Goal: Check status: Check status

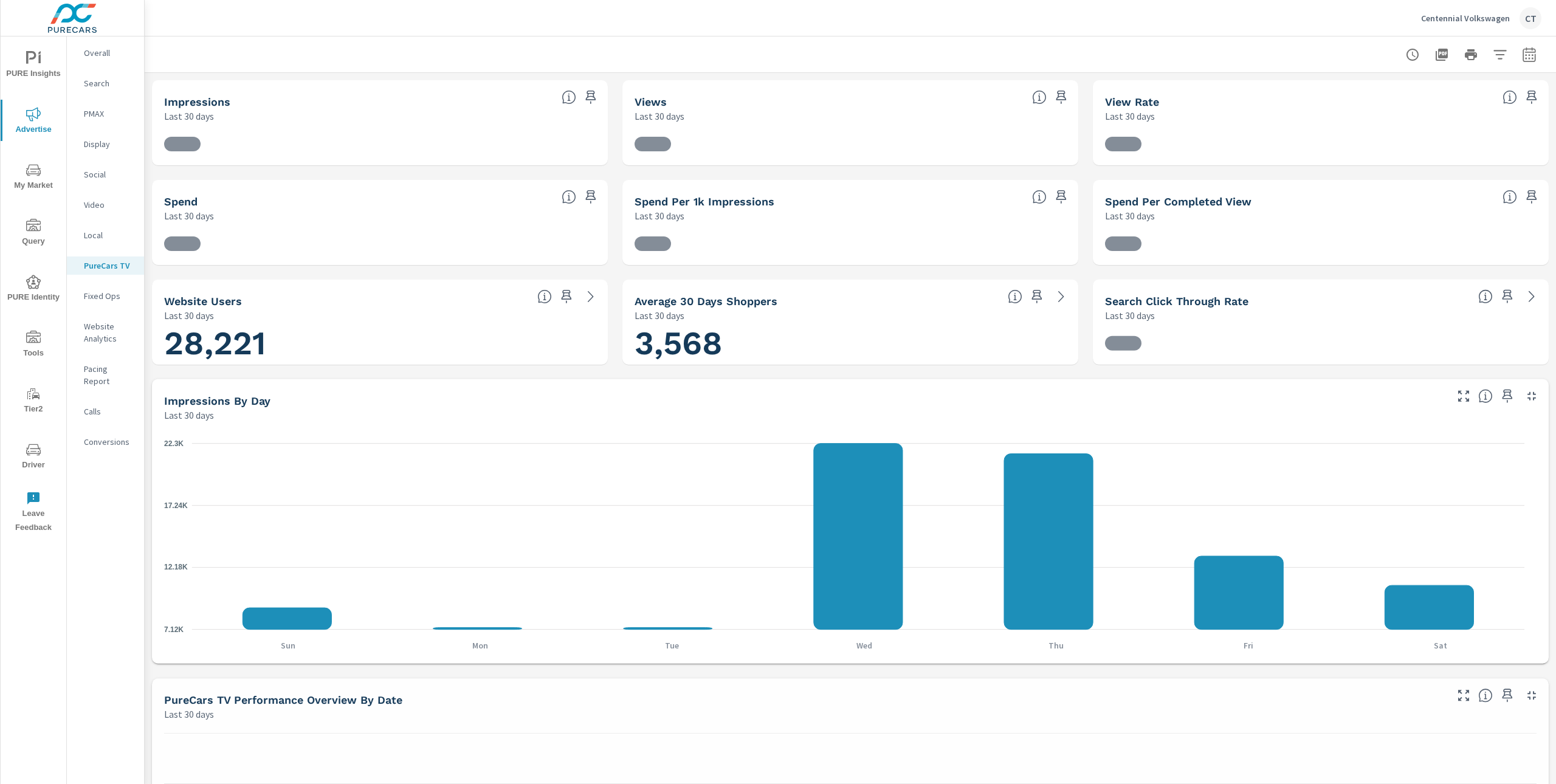
scroll to position [1, 0]
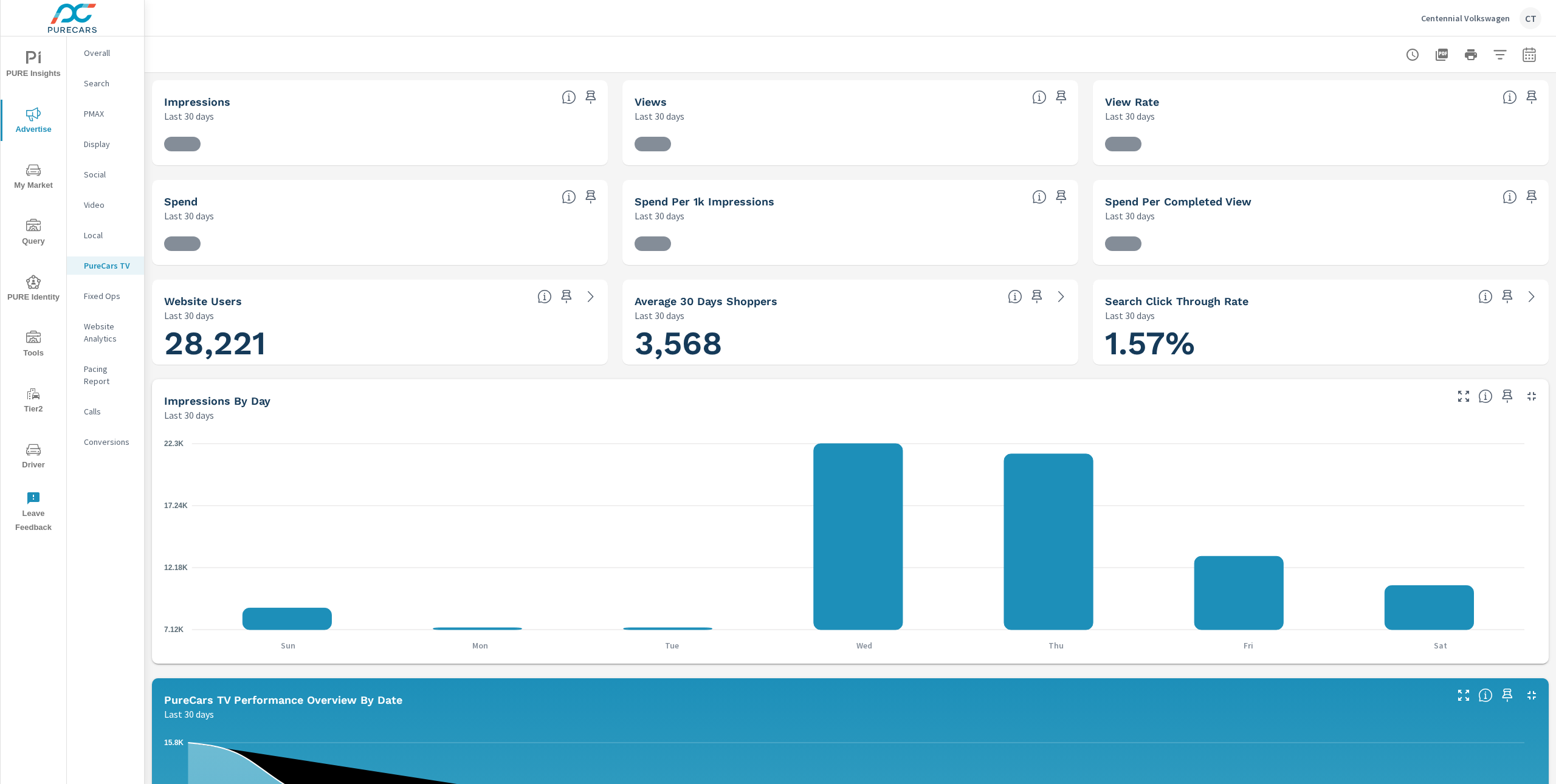
click at [109, 186] on nav "Overall Search PMAX Display Social Video Local PureCars TV Fixed Ops Website An…" at bounding box center [105, 251] width 77 height 431
click at [108, 185] on nav "Overall Search PMAX Display Social Video Local PureCars TV Fixed Ops Website An…" at bounding box center [105, 251] width 77 height 431
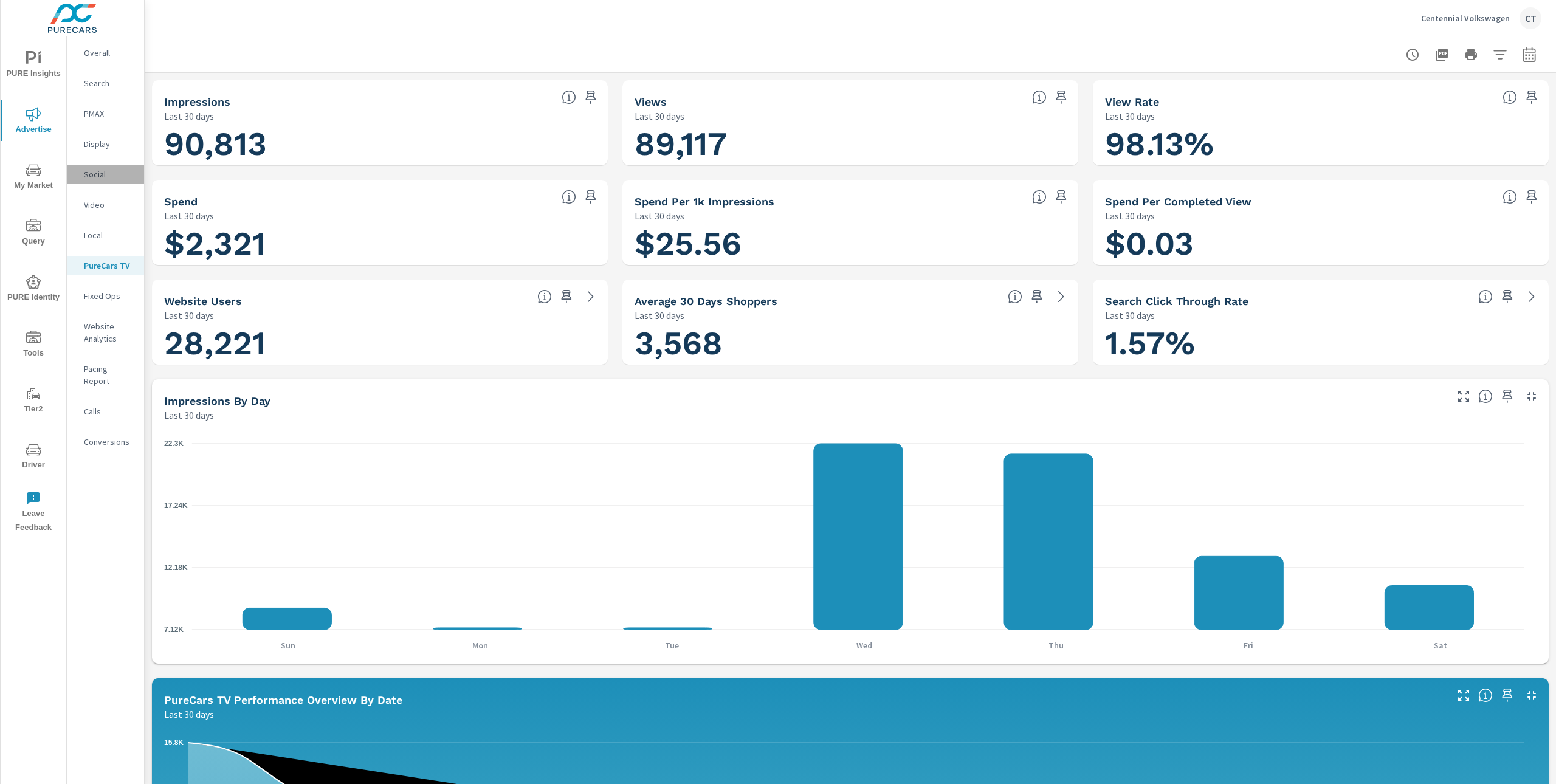
click at [107, 183] on div "Social" at bounding box center [105, 174] width 77 height 18
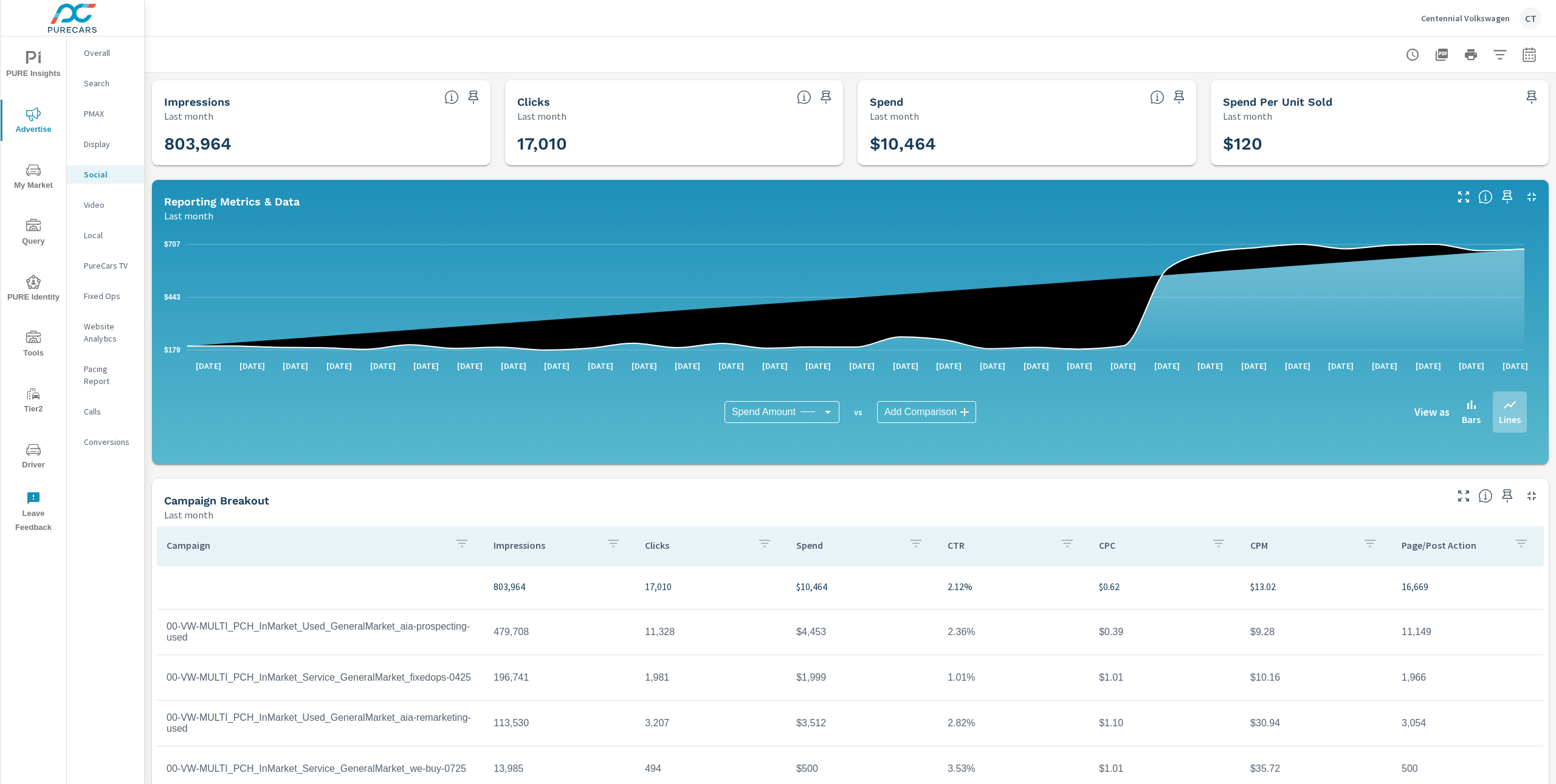
scroll to position [86, 0]
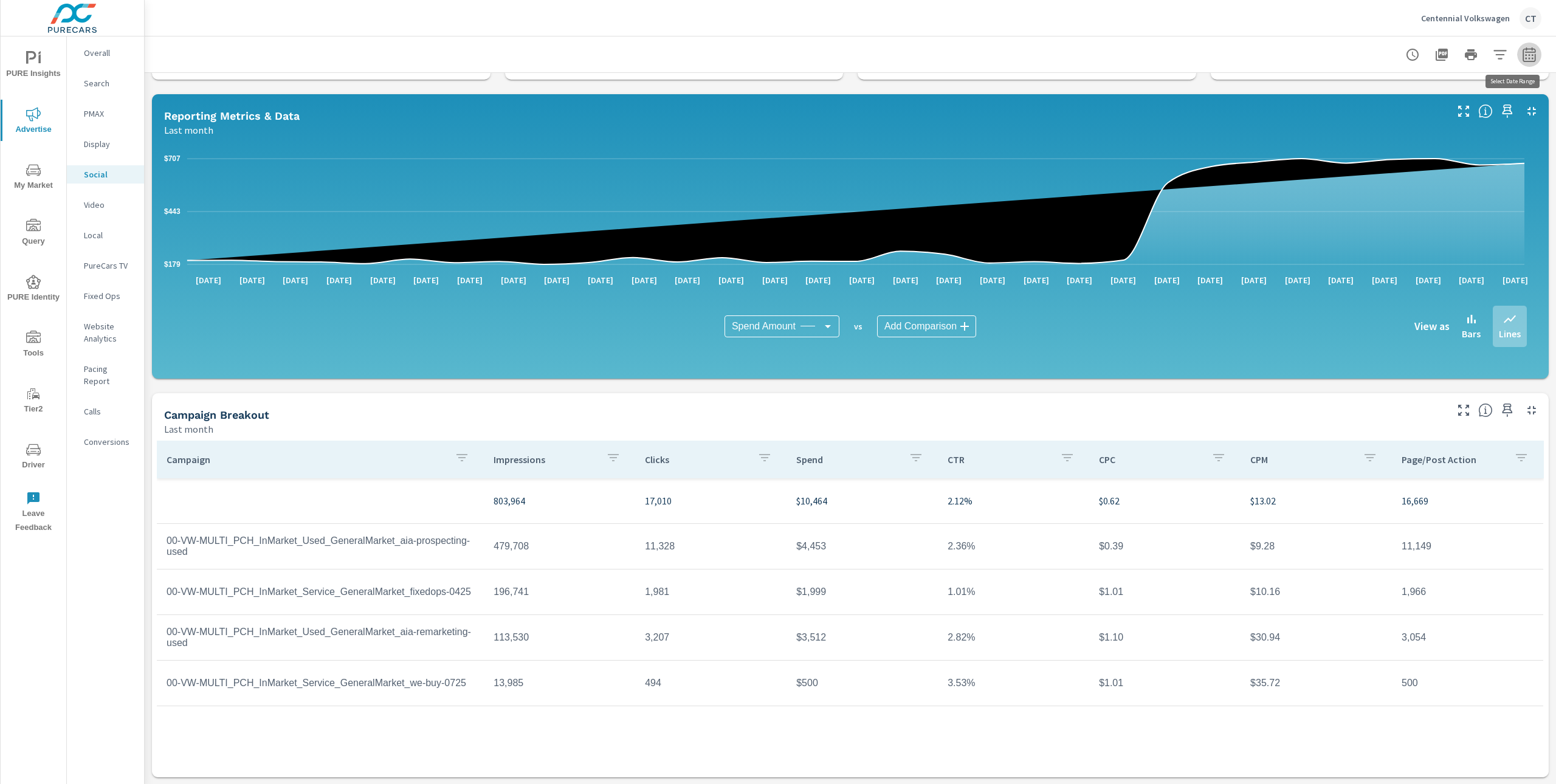
click at [1517, 63] on button "button" at bounding box center [1529, 55] width 25 height 25
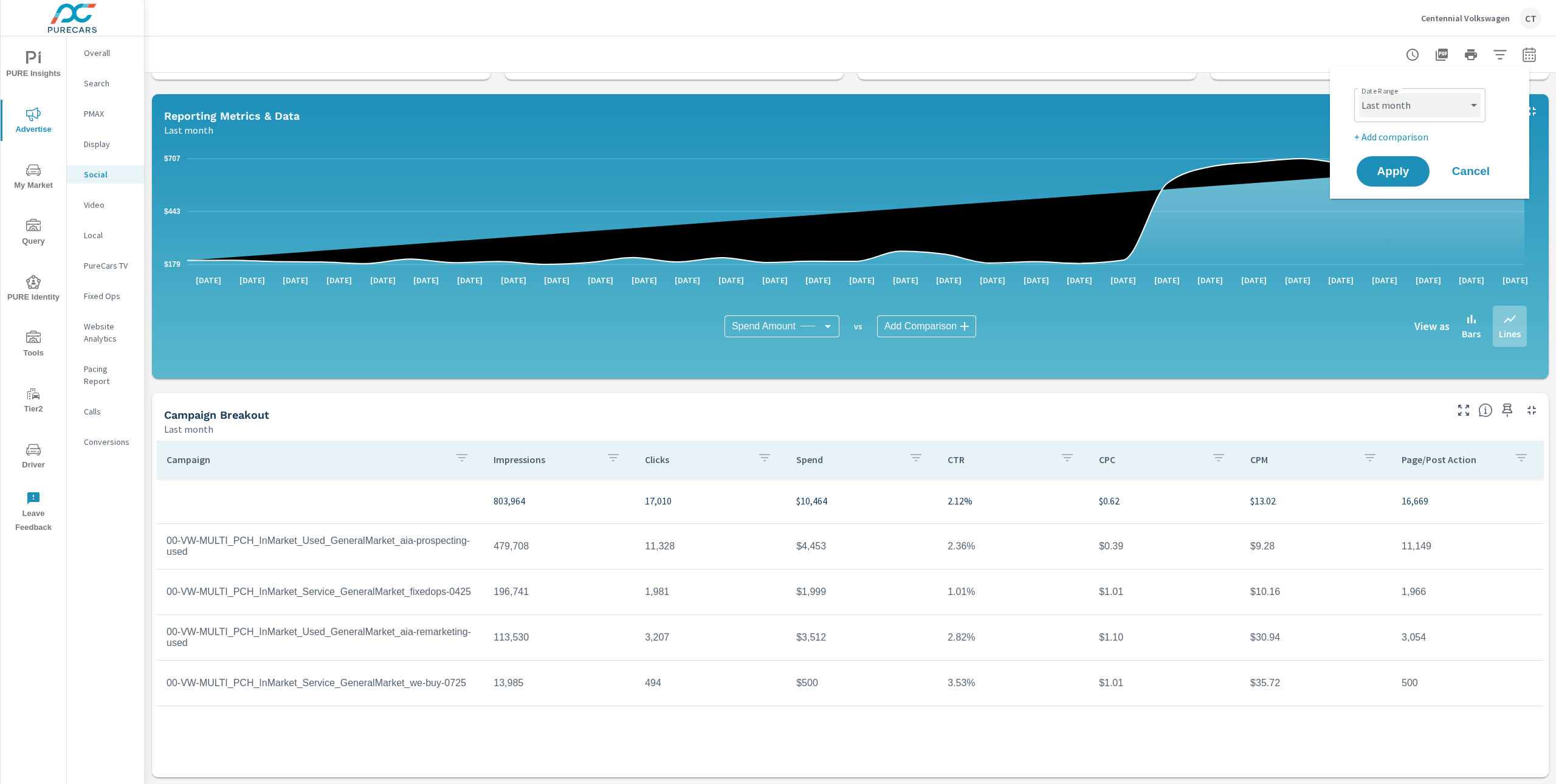
click at [1444, 103] on select "Custom [DATE] Last week Last 7 days Last 14 days Last 30 days Last 45 days Last…" at bounding box center [1420, 106] width 122 height 25
select select "Month to date"
click at [1412, 167] on span "Apply" at bounding box center [1393, 171] width 49 height 11
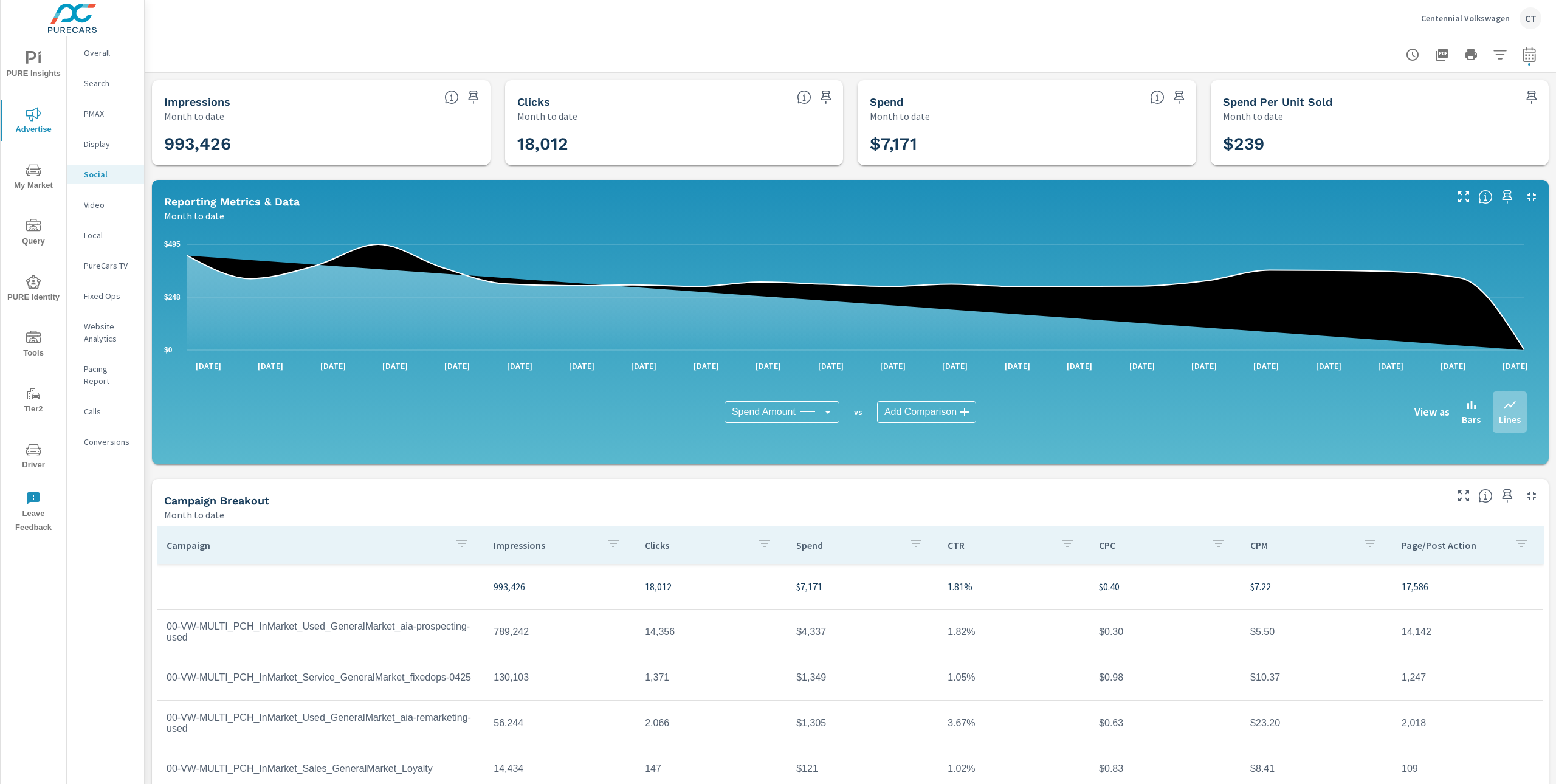
scroll to position [86, 0]
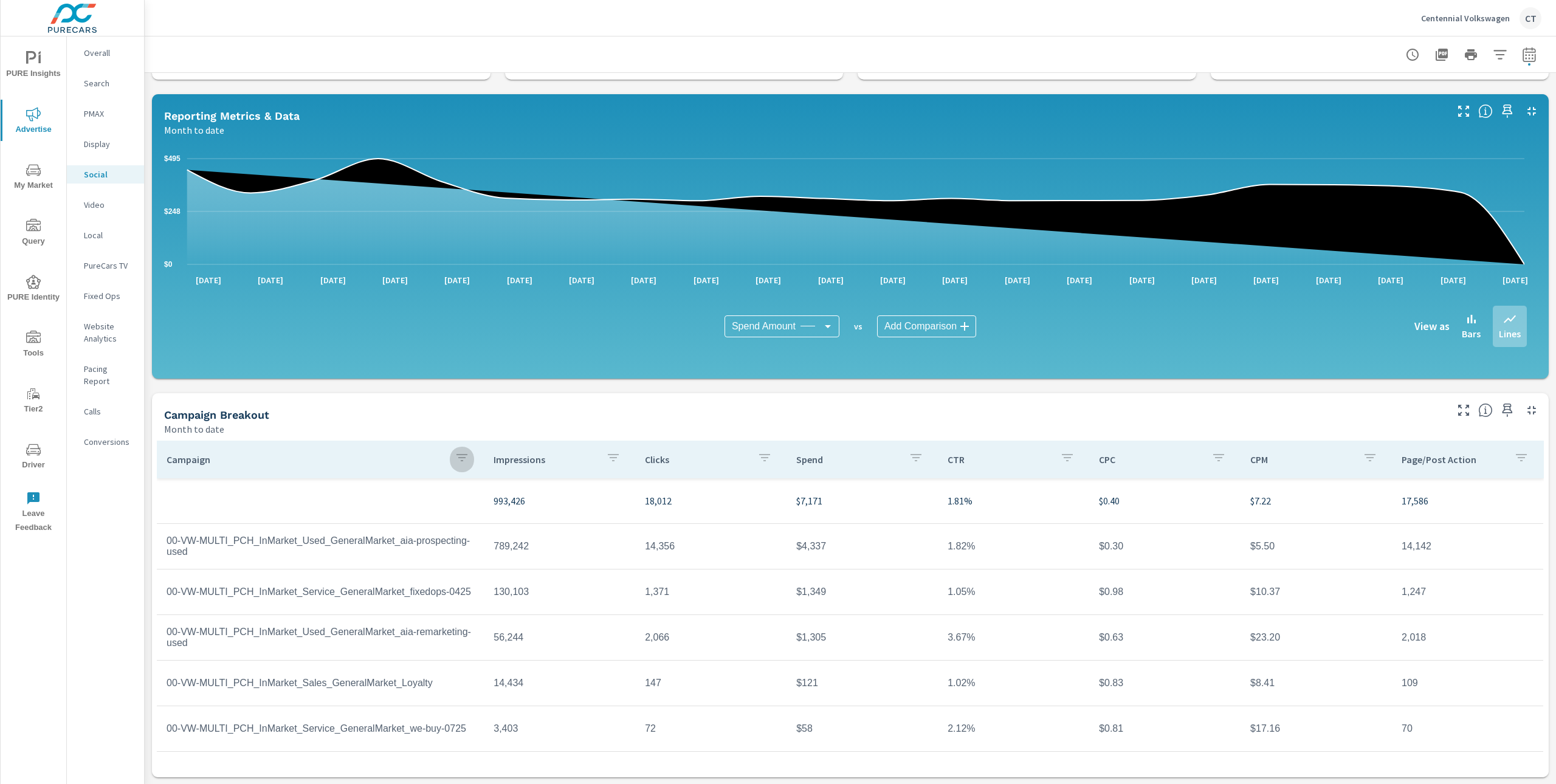
click at [464, 463] on icon "button" at bounding box center [462, 457] width 14 height 14
drag, startPoint x: 429, startPoint y: 555, endPoint x: 432, endPoint y: 547, distance: 8.5
click at [429, 554] on div "Search ​ Clear" at bounding box center [462, 551] width 159 height 94
click at [433, 547] on input "Search" at bounding box center [462, 541] width 139 height 25
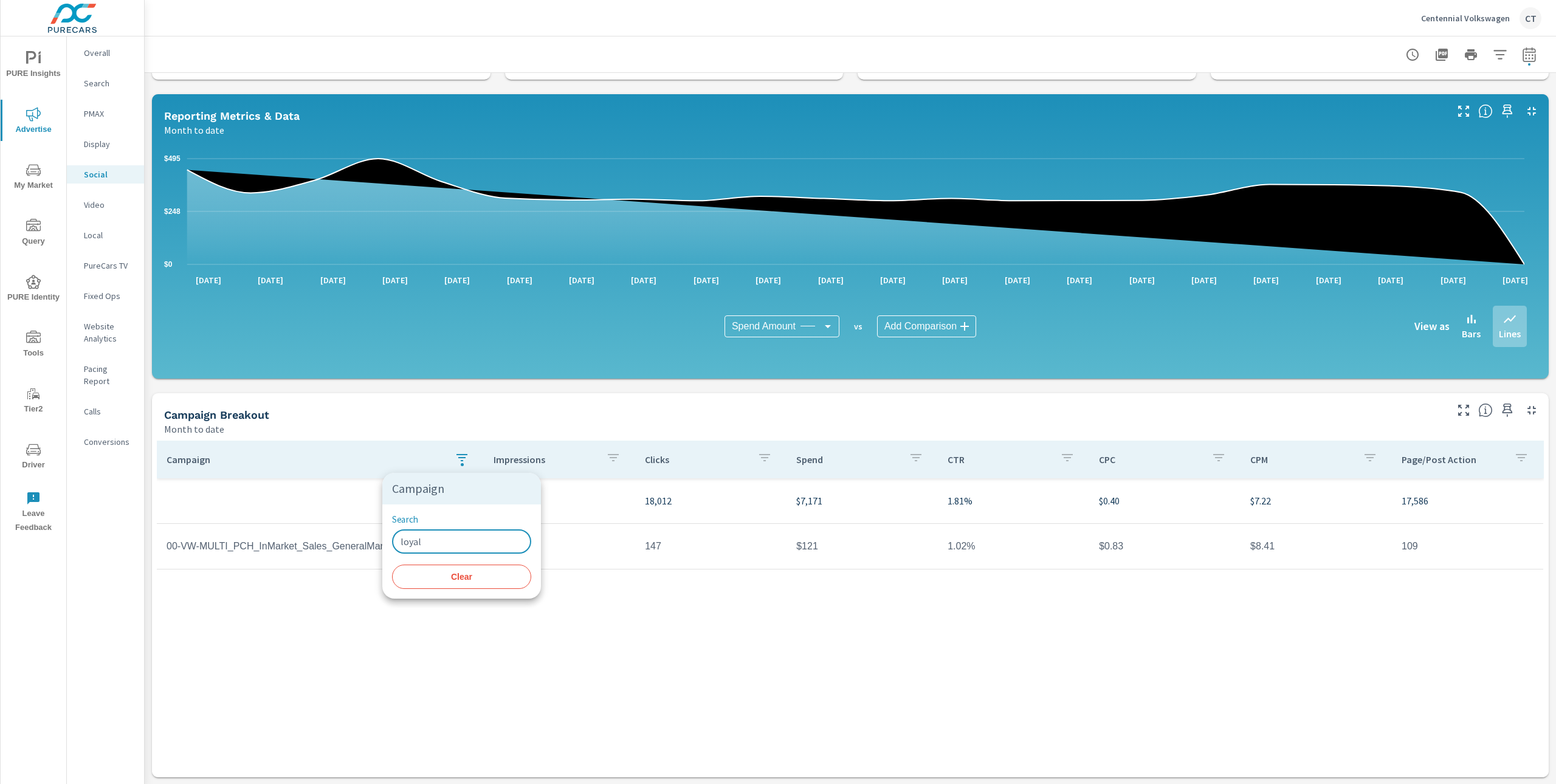
type input "loyal"
click at [660, 715] on div at bounding box center [778, 392] width 1556 height 784
click at [463, 544] on td "00-VW-MULTI_PCH_InMarket_Sales_GeneralMarket_Loyalty" at bounding box center [321, 546] width 327 height 30
click at [775, 325] on body "PURE Insights Advertise My Market Query PURE Identity Tools Tier2 Driver Leave …" at bounding box center [778, 392] width 1556 height 784
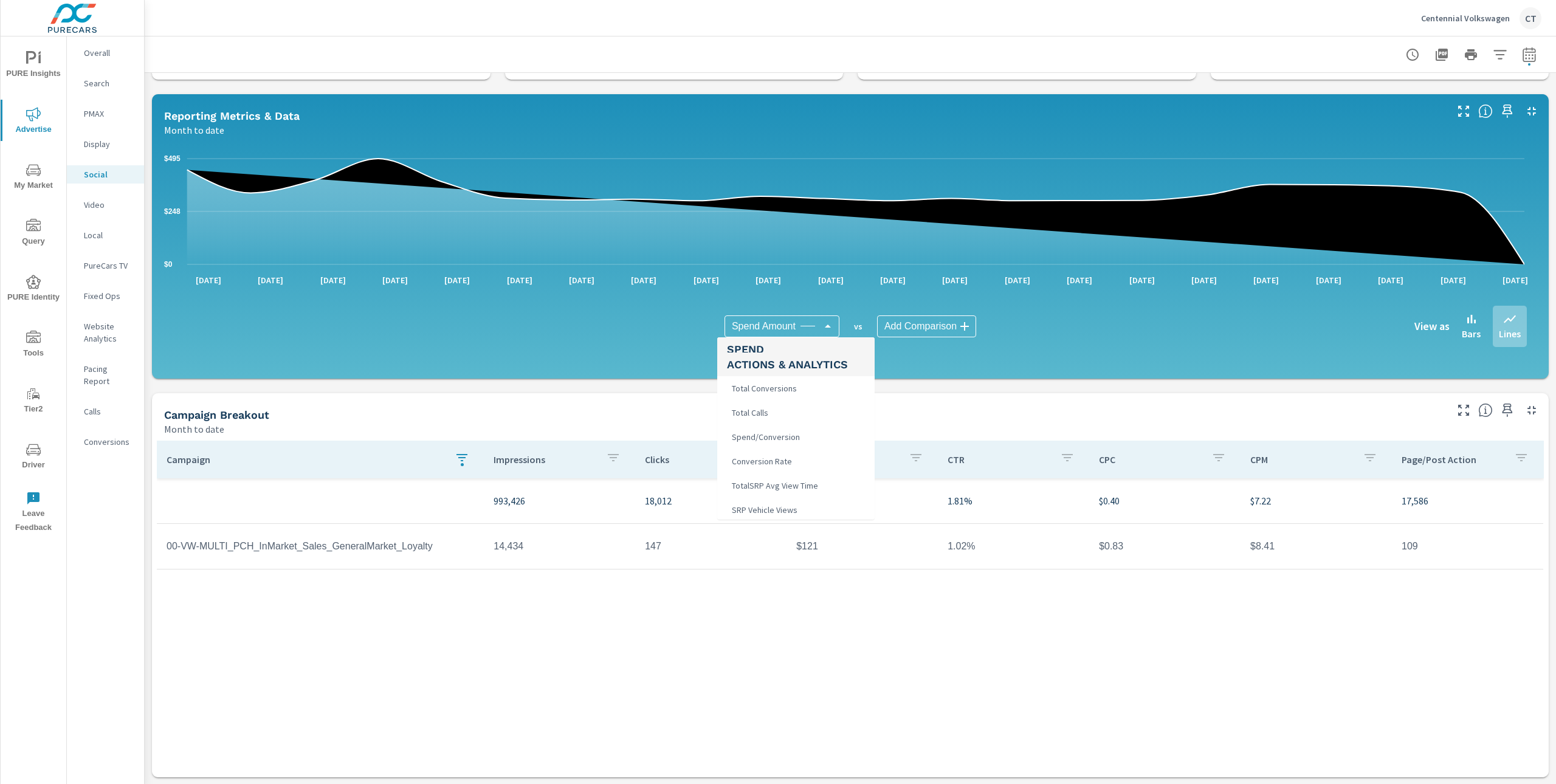
click at [784, 413] on li "Total Calls" at bounding box center [796, 413] width 157 height 25
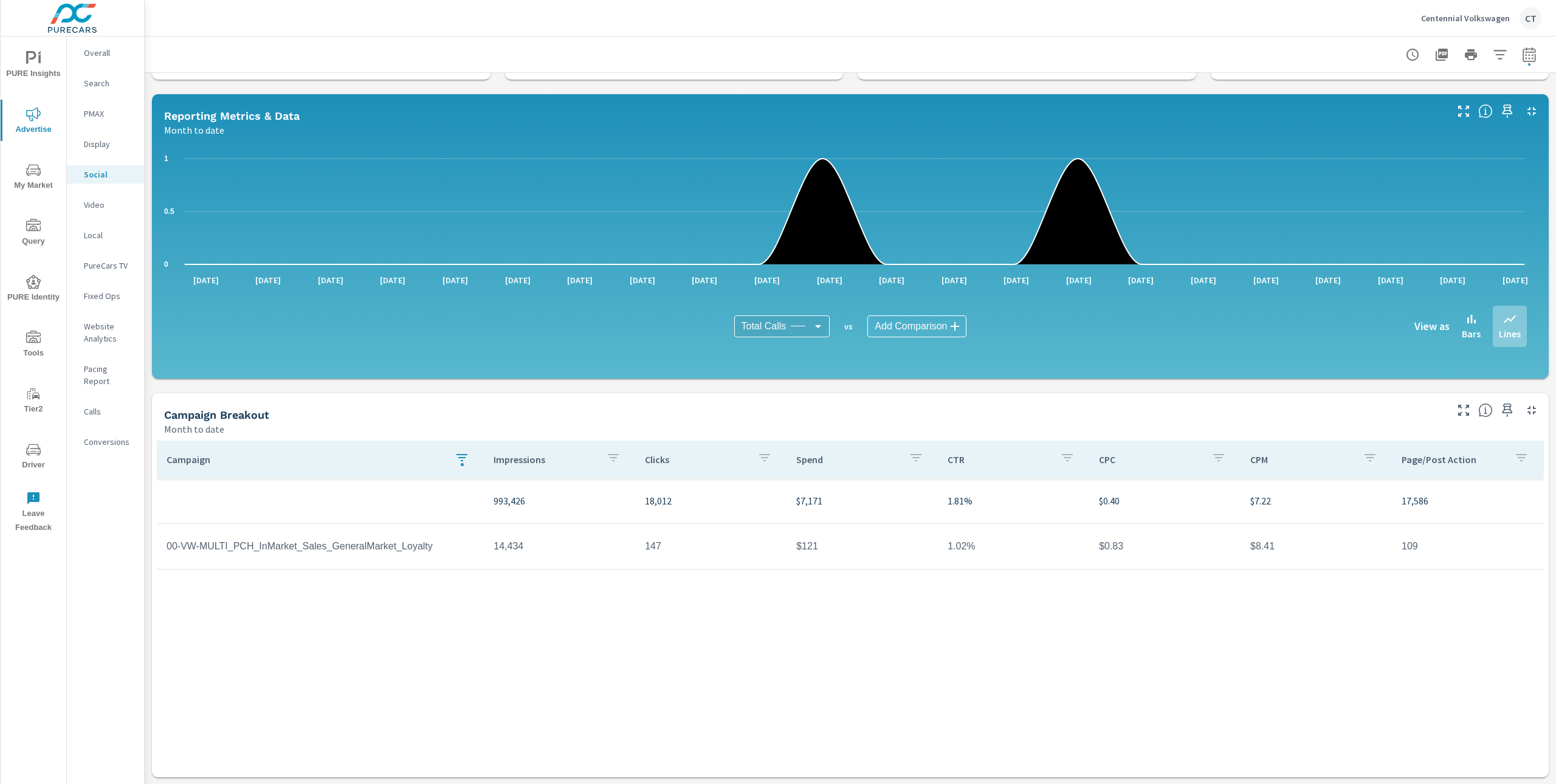
scroll to position [226, 0]
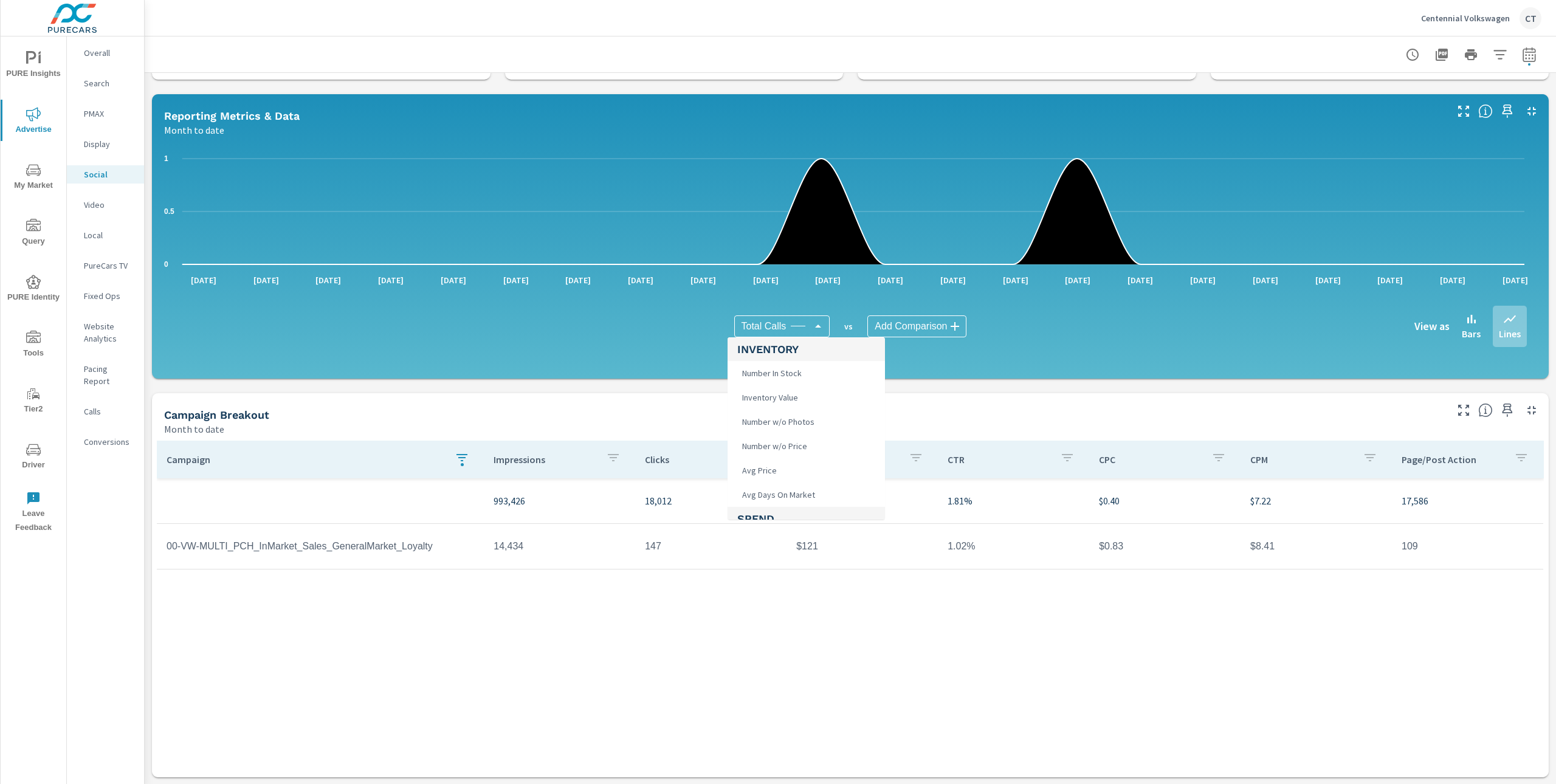
click at [798, 330] on body "PURE Insights Advertise My Market Query PURE Identity Tools Tier2 Driver Leave …" at bounding box center [778, 392] width 1556 height 784
click at [792, 458] on span "Total Conversions" at bounding box center [774, 457] width 72 height 17
type input "Total Conversions"
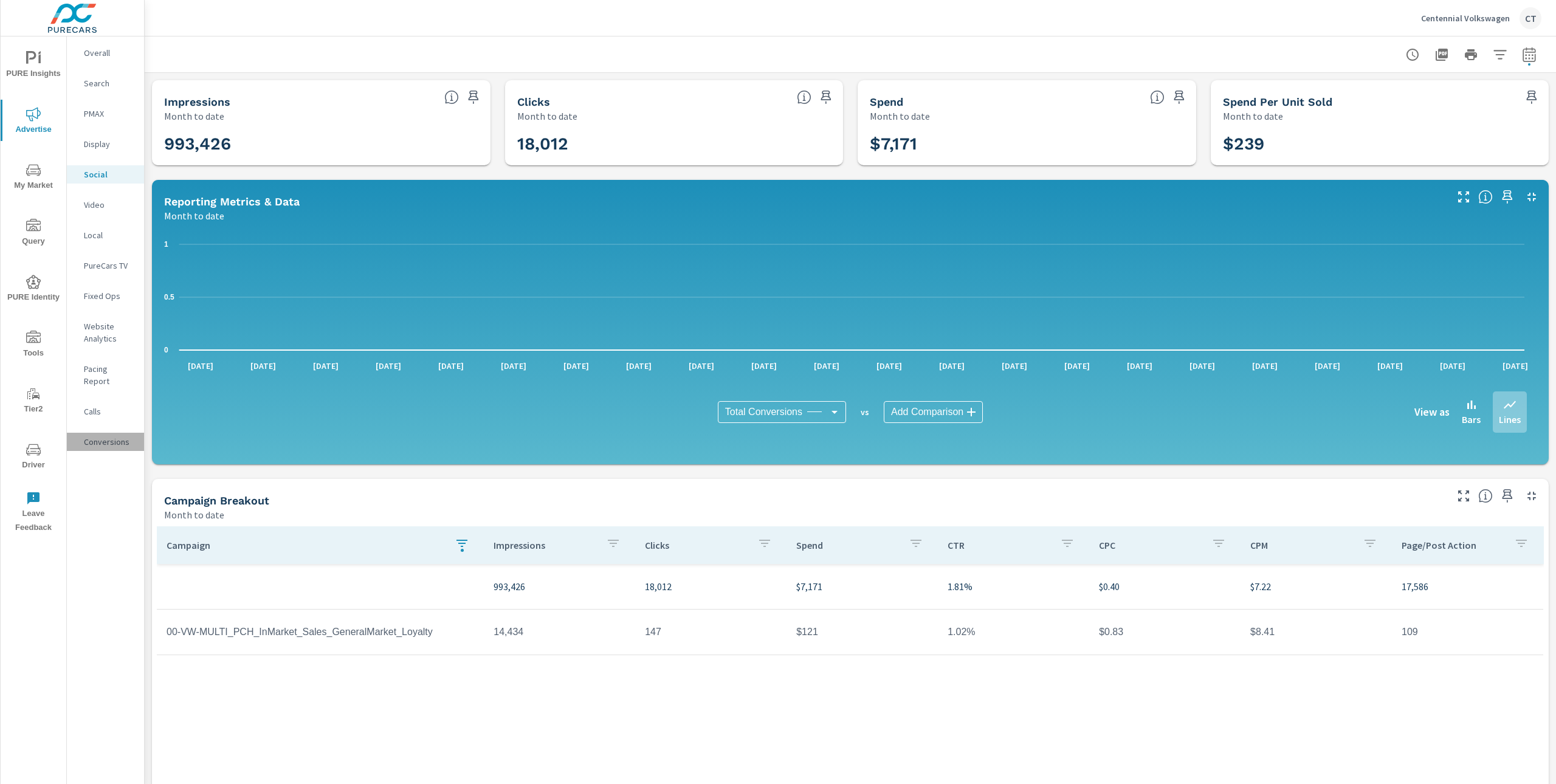
click at [109, 436] on p "Conversions" at bounding box center [108, 441] width 50 height 12
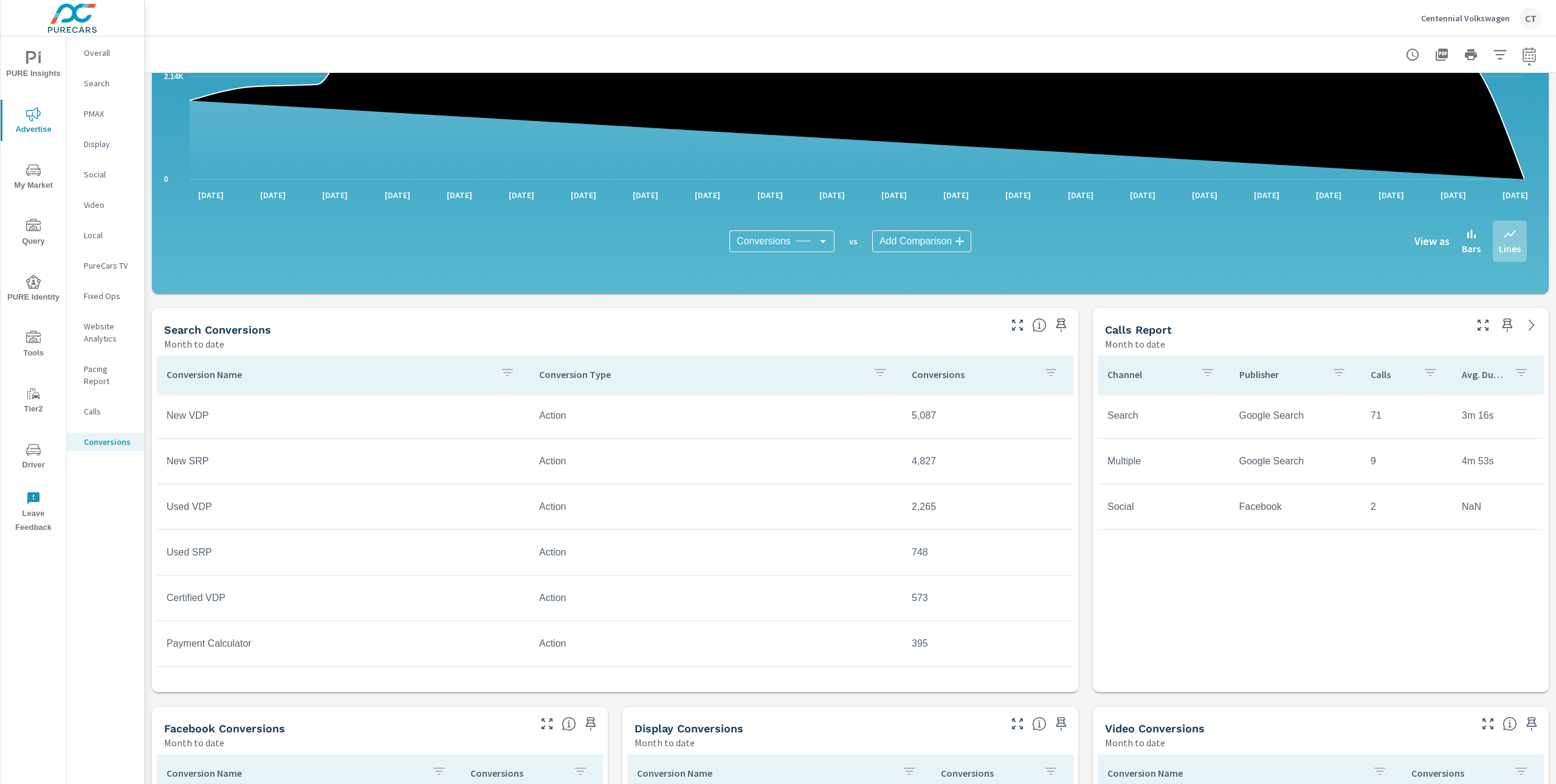
scroll to position [273, 0]
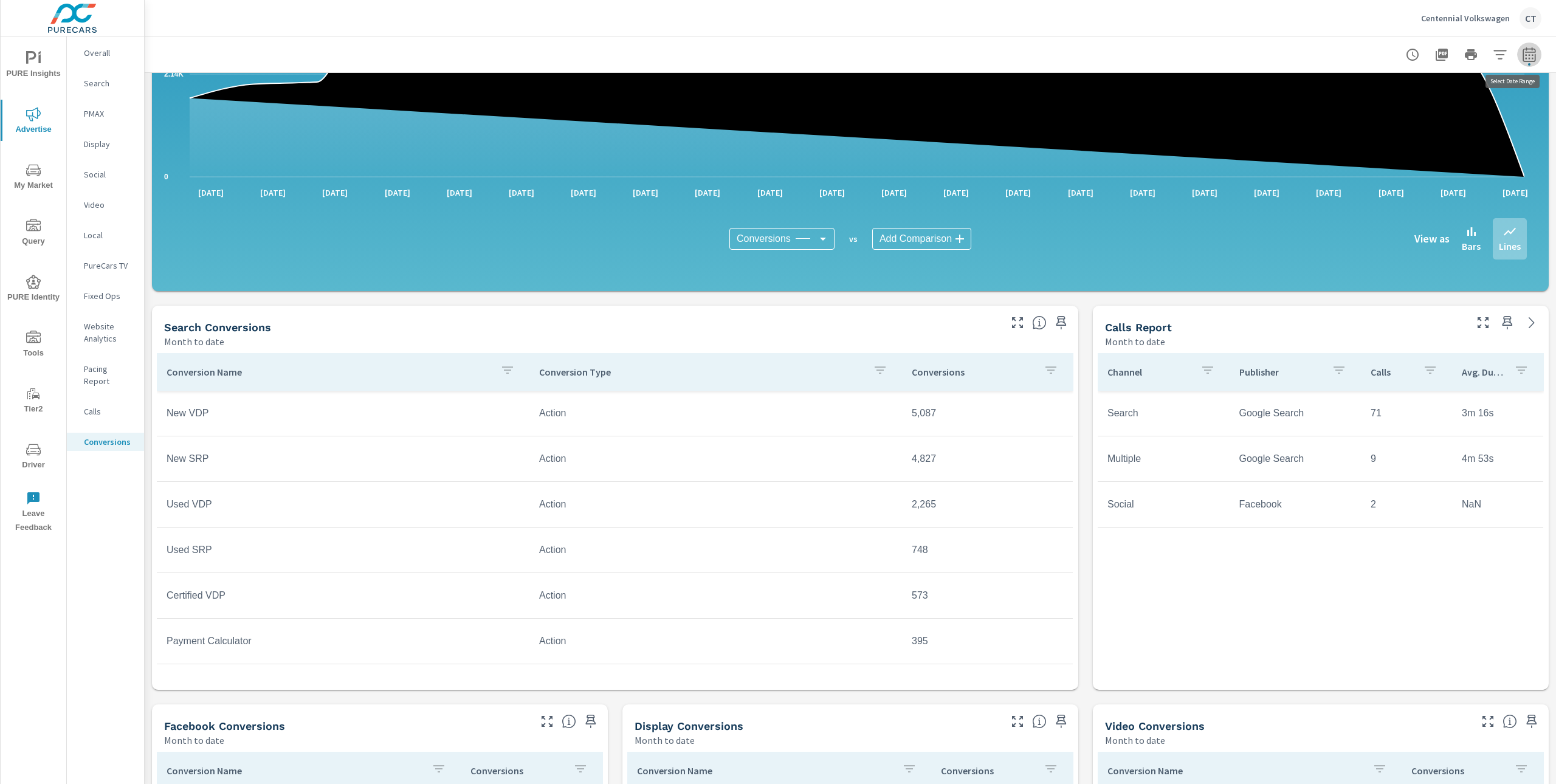
click at [1522, 55] on icon "button" at bounding box center [1528, 54] width 14 height 14
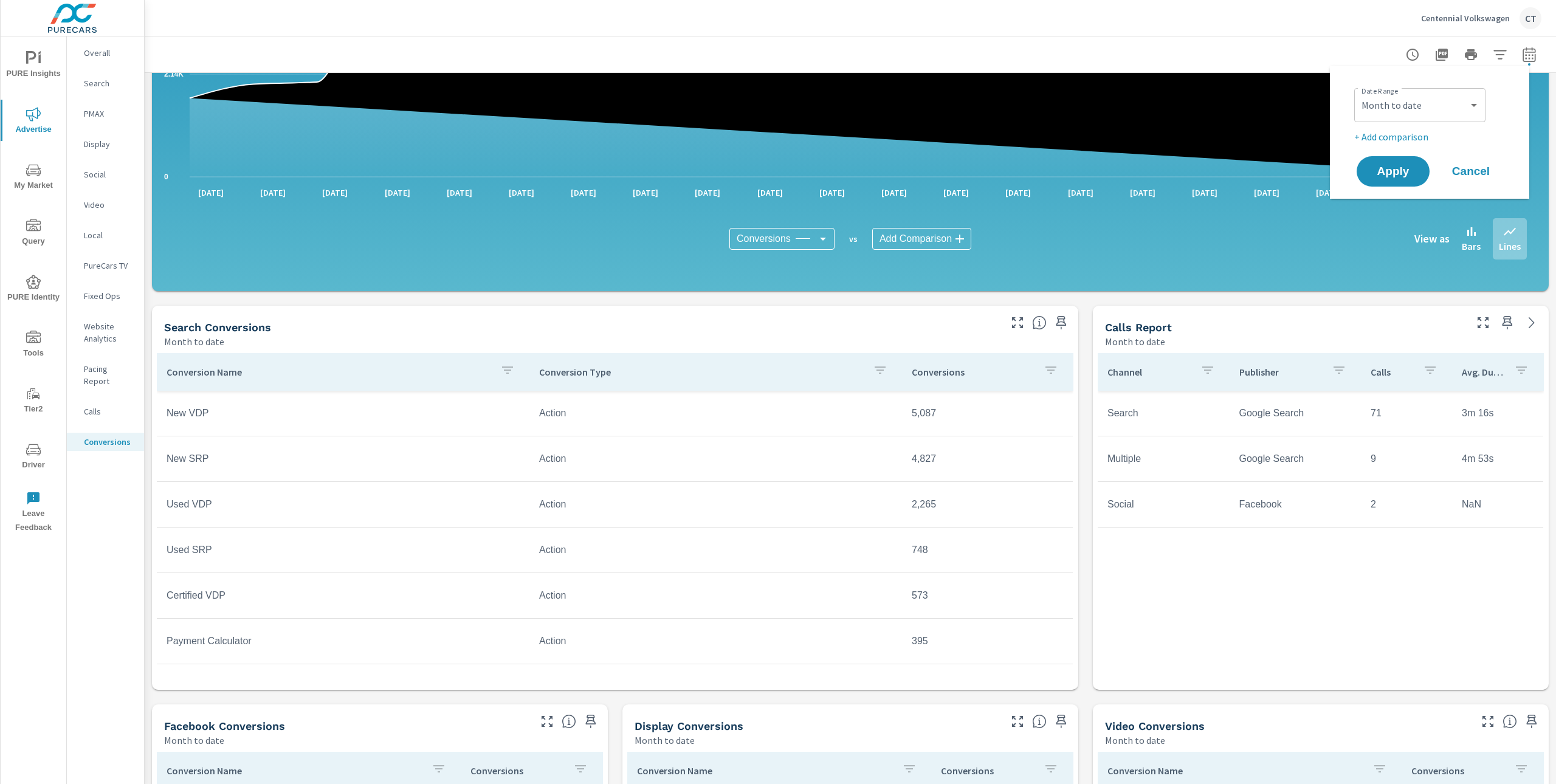
click at [1424, 88] on div "Custom Yesterday Last week Last 7 days Last 14 days Last 30 days Last 45 days L…" at bounding box center [1420, 106] width 131 height 34
click at [1415, 107] on select "Custom [DATE] Last week Last 7 days Last 14 days Last 30 days Last 45 days Last…" at bounding box center [1420, 106] width 122 height 25
select select "Last 7 days"
click at [1395, 130] on p "+ Add comparison" at bounding box center [1431, 136] width 155 height 14
select select "Previous period"
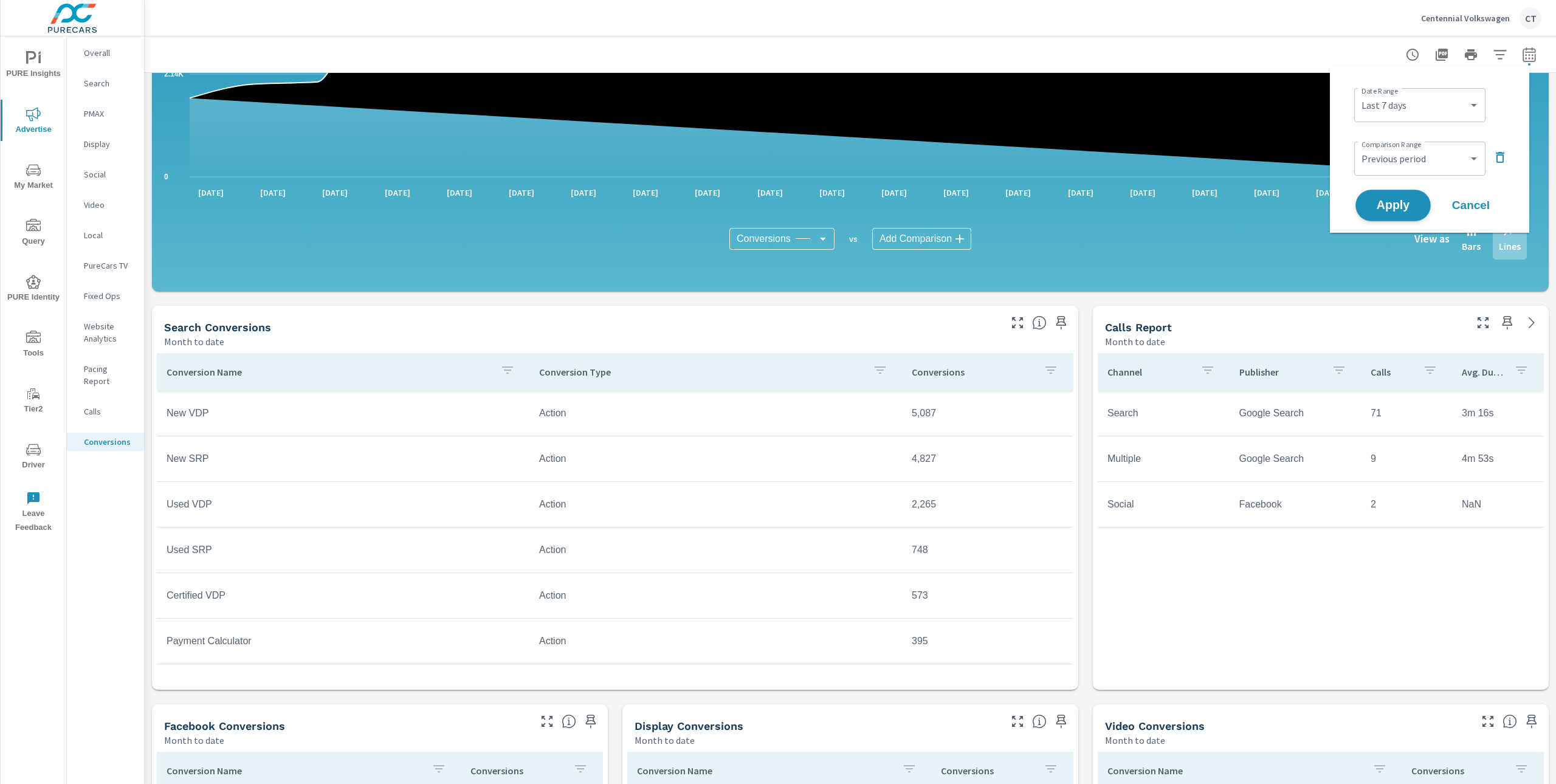
drag, startPoint x: 1397, startPoint y: 200, endPoint x: 1386, endPoint y: 213, distance: 17.0
click at [1397, 200] on span "Apply" at bounding box center [1393, 206] width 49 height 11
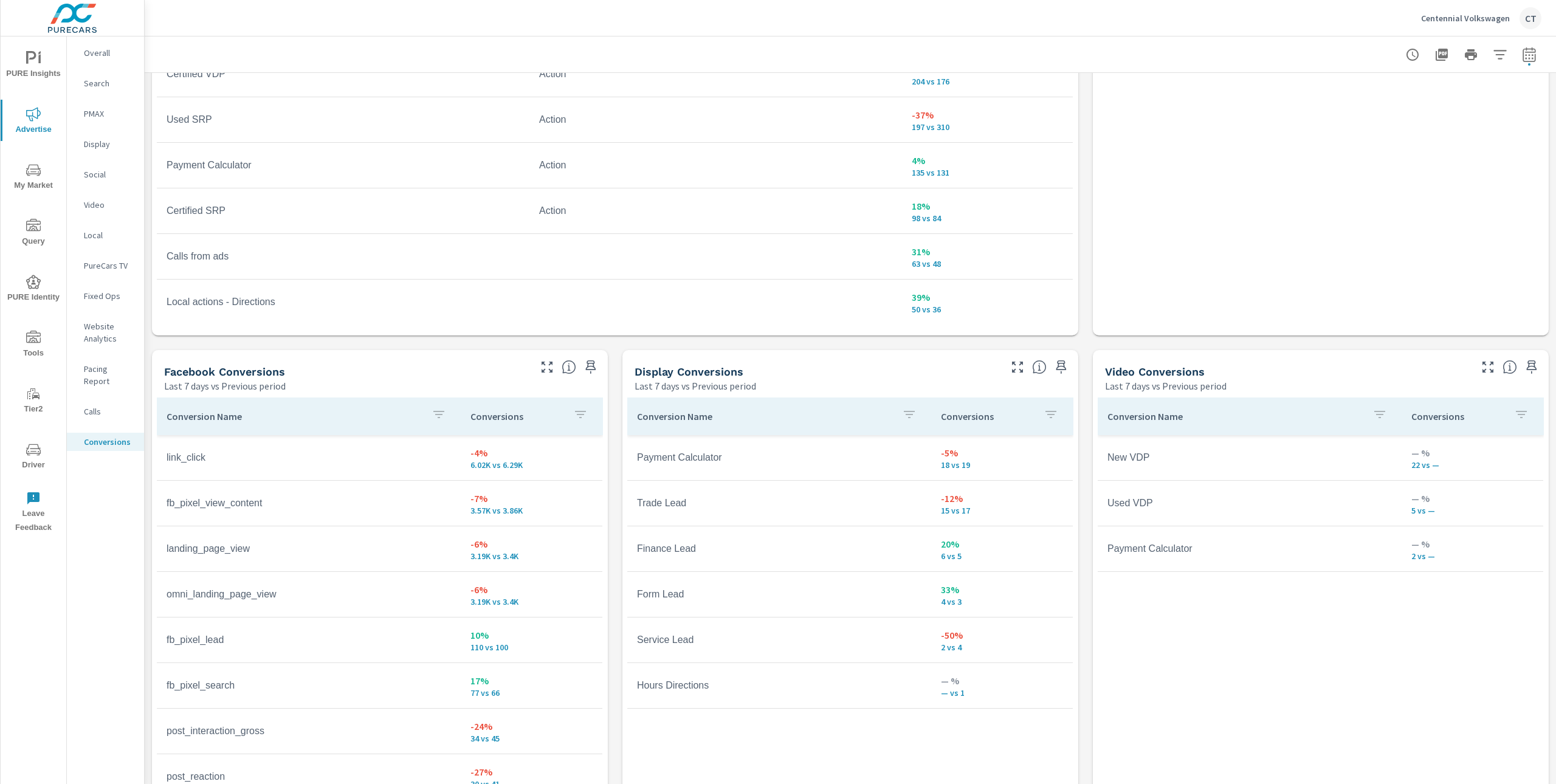
scroll to position [979, 0]
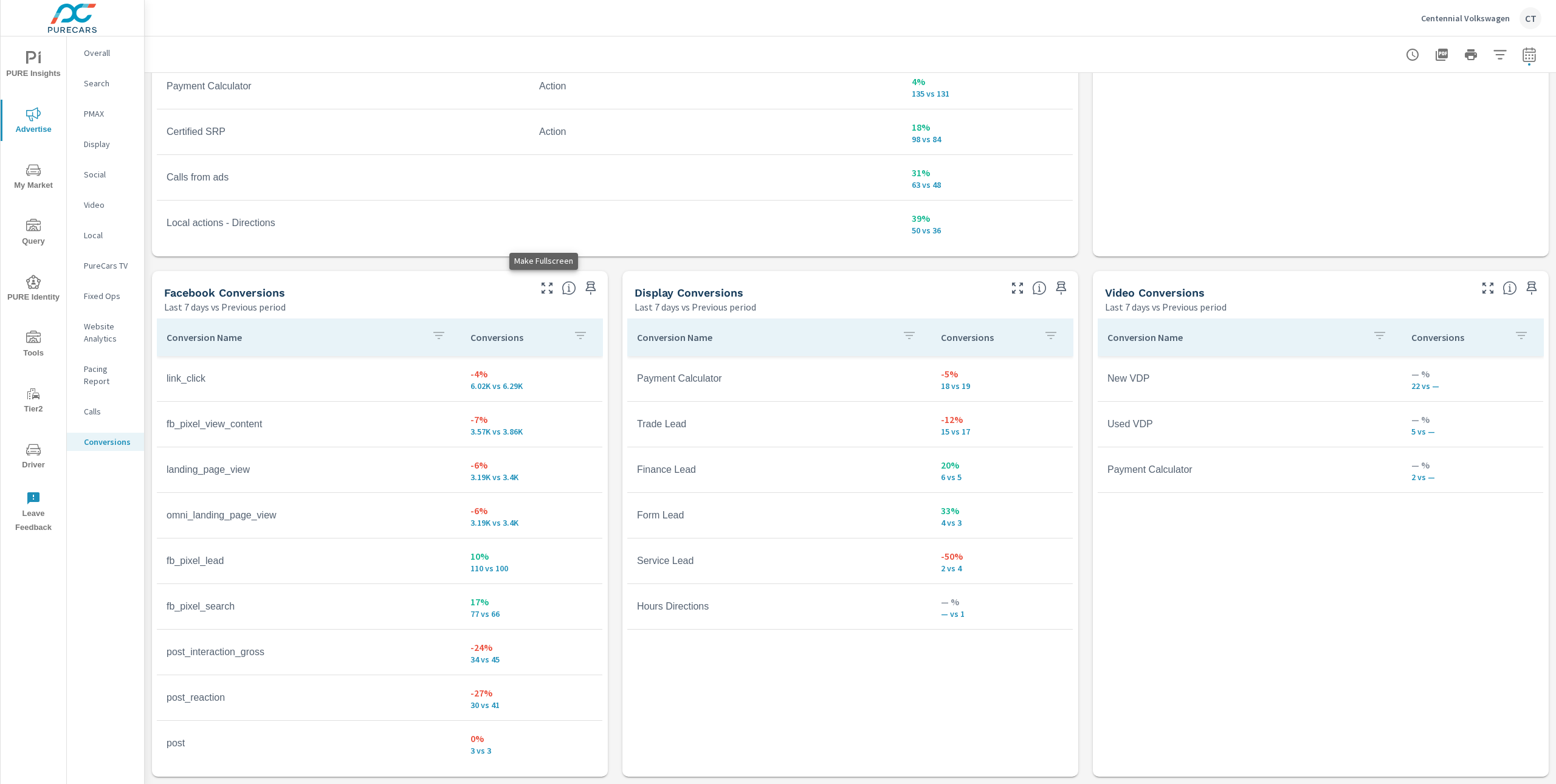
click at [540, 288] on icon "button" at bounding box center [546, 287] width 14 height 14
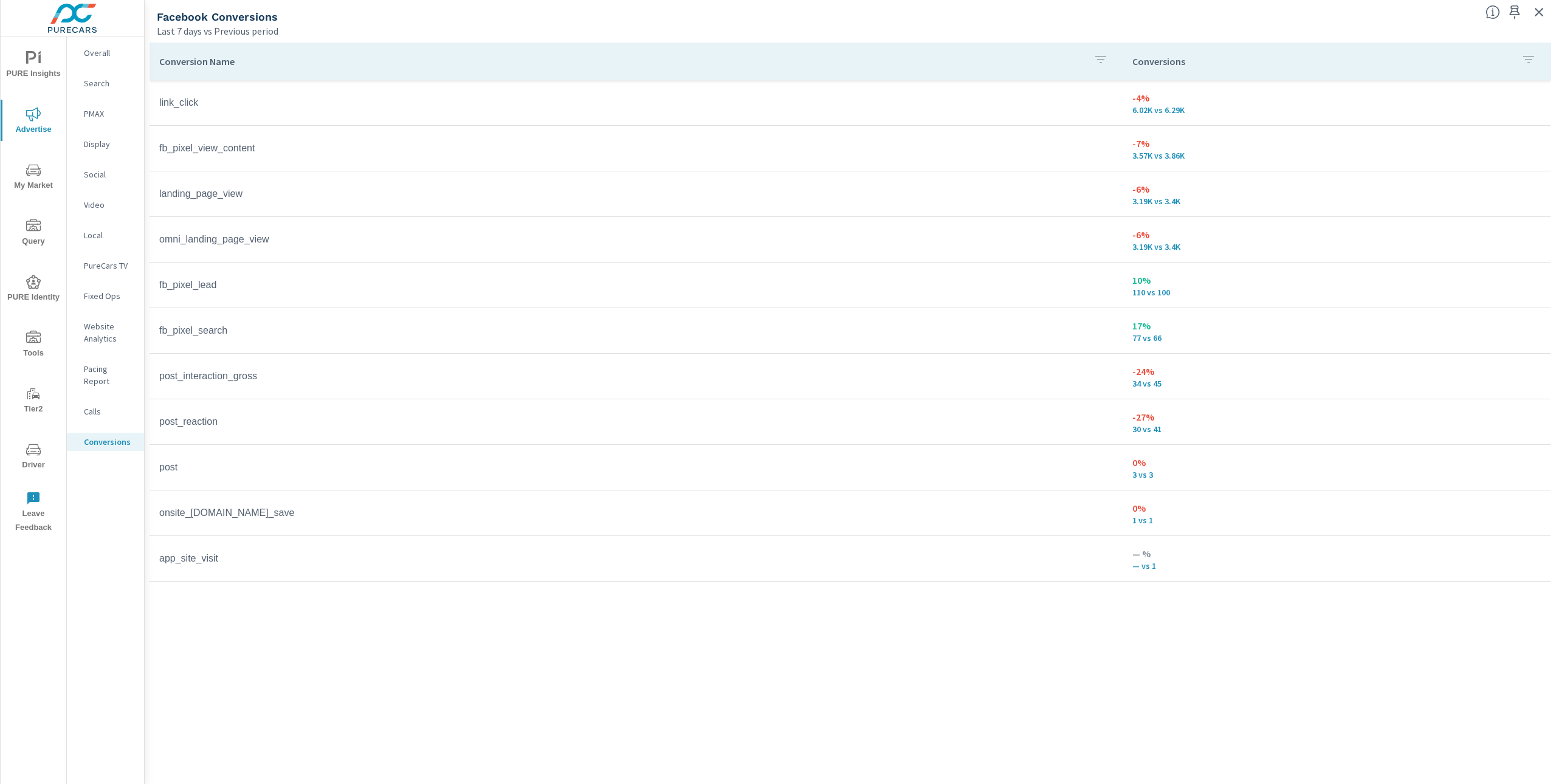
click at [364, 285] on td "fb_pixel_lead" at bounding box center [636, 285] width 973 height 30
click at [1541, 12] on icon "button" at bounding box center [1538, 11] width 14 height 14
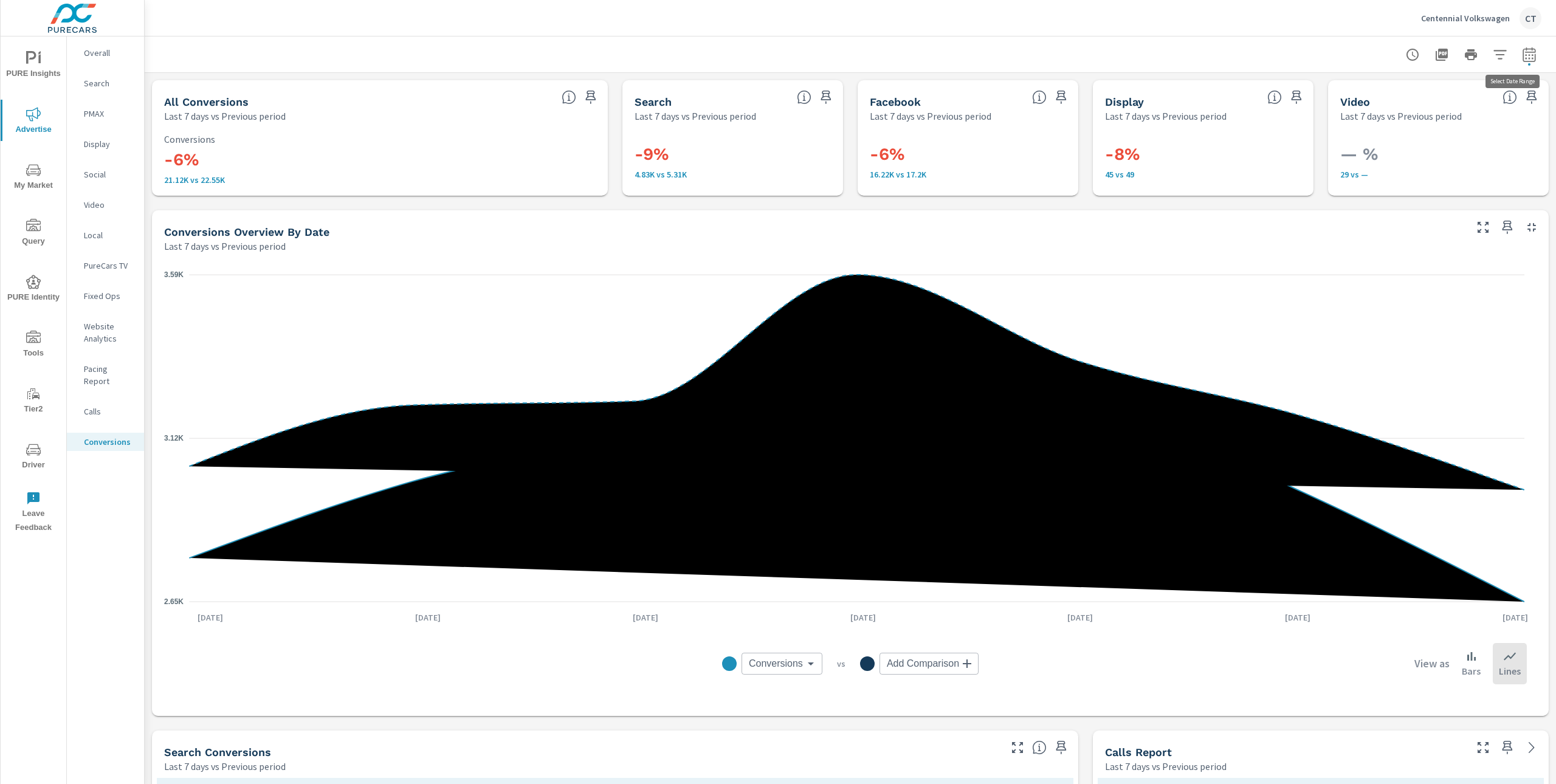
click at [1523, 51] on icon "button" at bounding box center [1528, 53] width 12 height 14
select select "Last 7 days"
click at [1407, 161] on select "Custom Previous period Previous month Previous year" at bounding box center [1420, 159] width 122 height 25
select select "Previous month"
click at [1405, 194] on button "Apply" at bounding box center [1392, 205] width 75 height 31
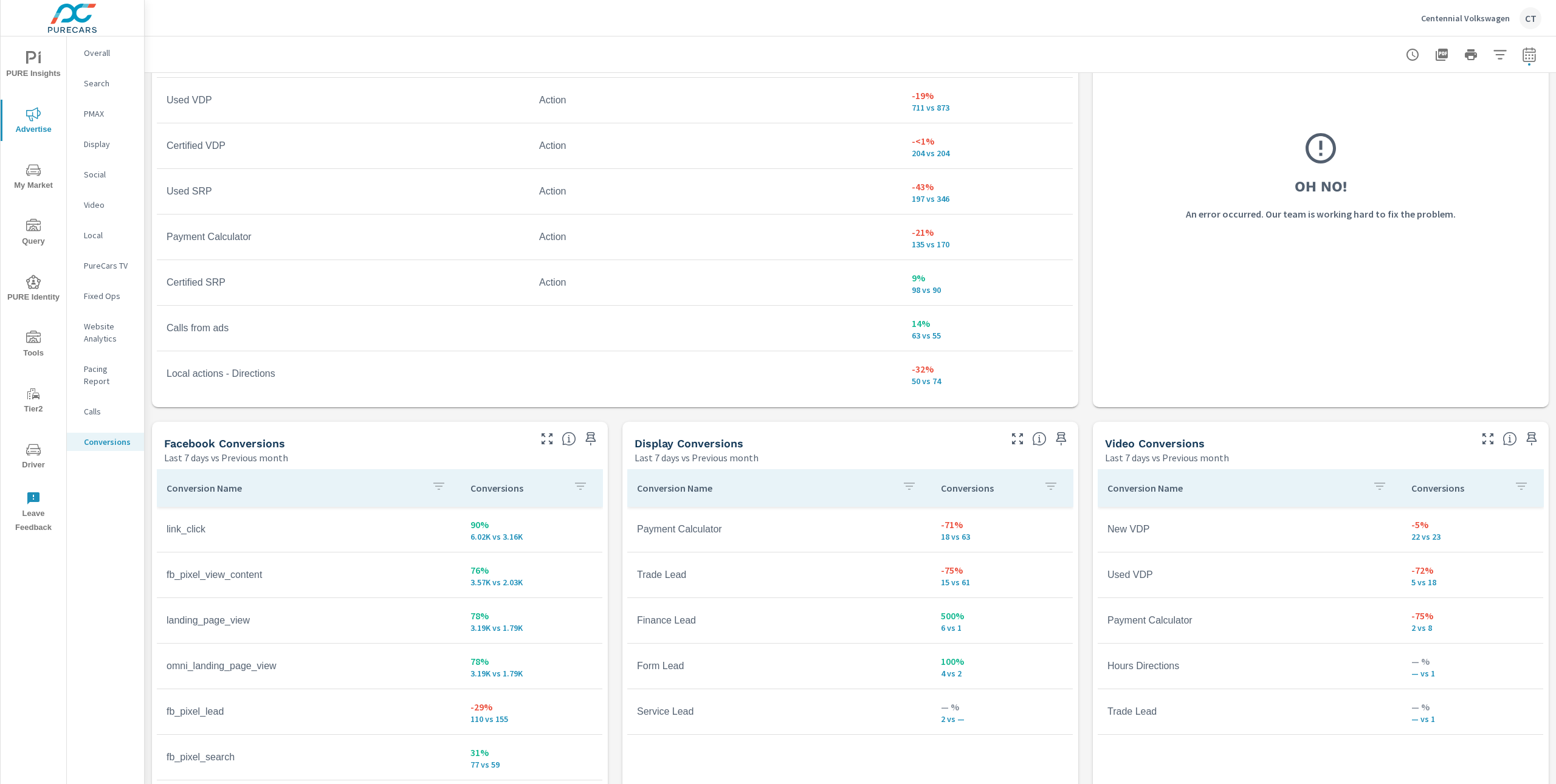
scroll to position [979, 0]
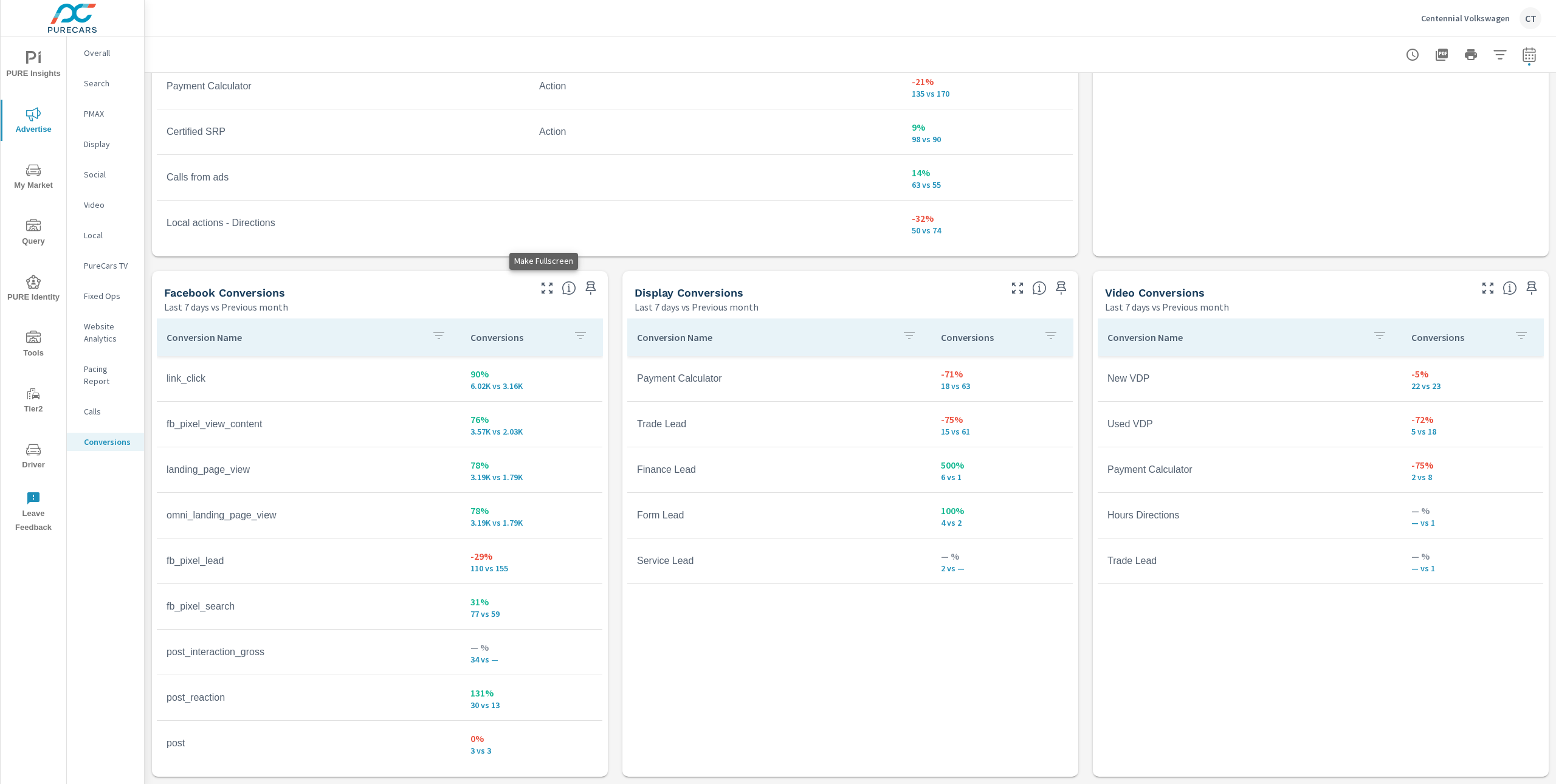
click at [541, 282] on icon "button" at bounding box center [546, 287] width 14 height 14
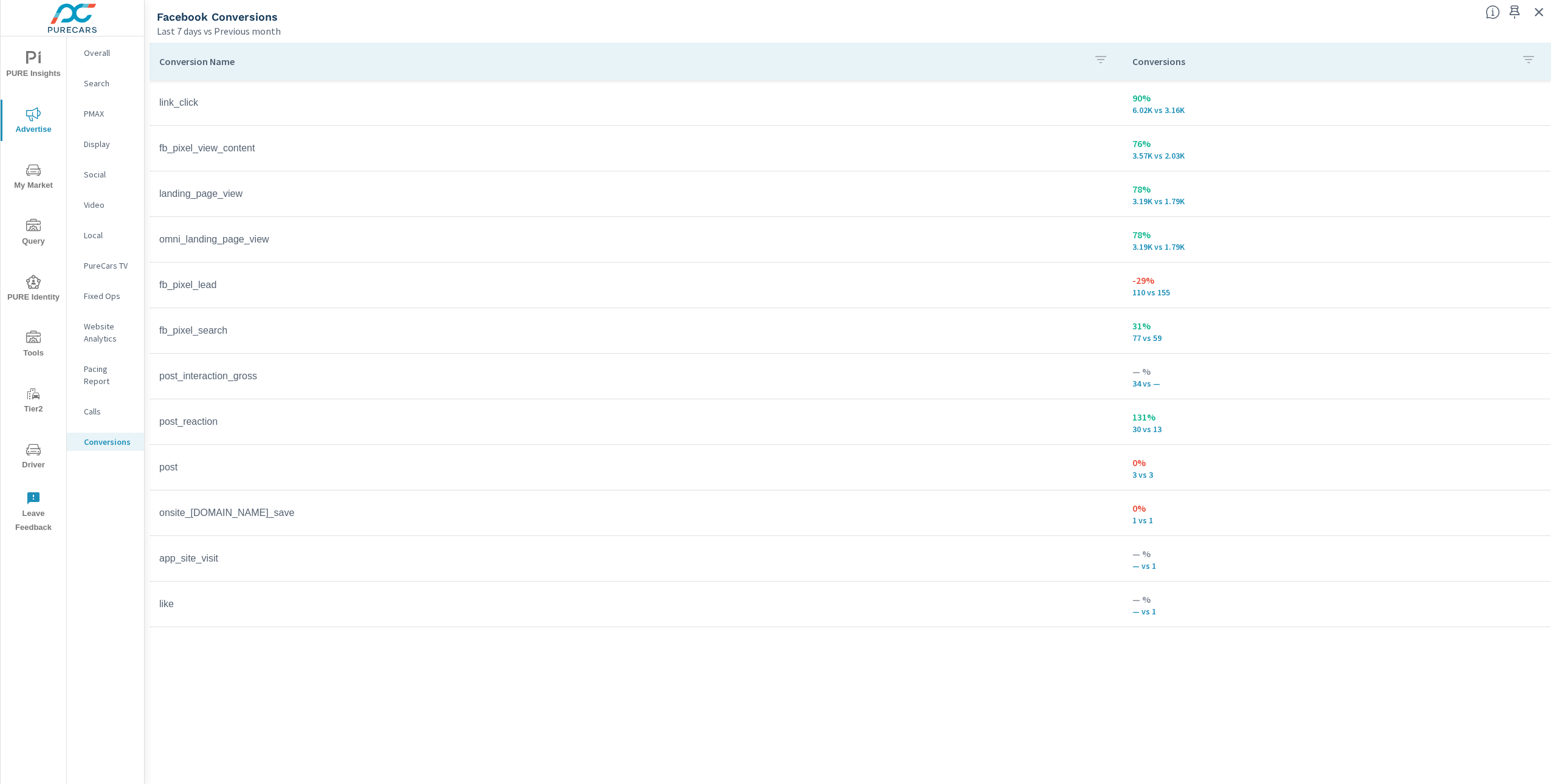
click at [1433, 704] on div "Conversion Name Conversions link_click 90% 6.02K vs 3.16K fb_pixel_view_content…" at bounding box center [850, 402] width 1402 height 718
